Goal: Task Accomplishment & Management: Use online tool/utility

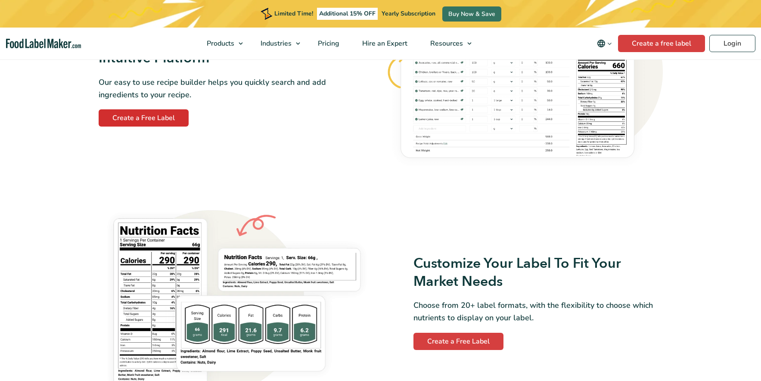
scroll to position [567, 0]
click at [152, 120] on link "Create a Free Label" at bounding box center [144, 117] width 90 height 17
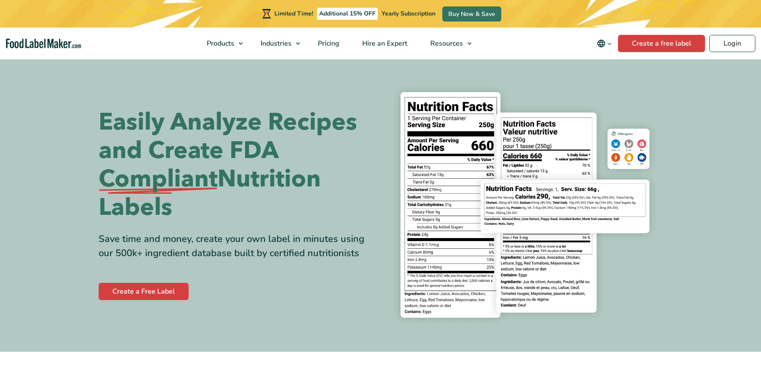
scroll to position [62, 0]
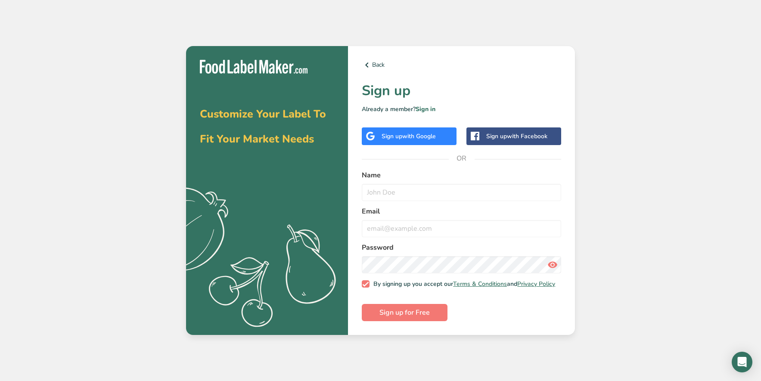
click at [669, 96] on div "Customize Your Label To Fit Your Market Needs .a{fill:#f5f3ed;} Back Sign up Al…" at bounding box center [380, 190] width 761 height 381
